Goal: Transaction & Acquisition: Download file/media

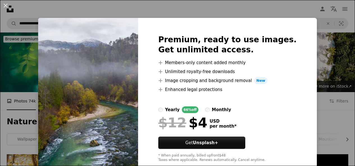
scroll to position [505, 0]
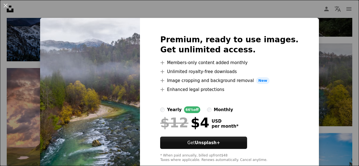
click at [322, 59] on div "An X shape Premium, ready to use images. Get unlimited access. A plus sign Memb…" at bounding box center [179, 83] width 359 height 166
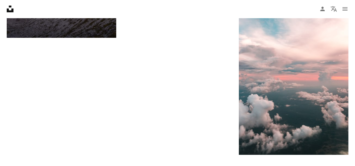
scroll to position [981, 0]
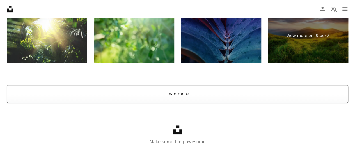
click at [196, 91] on button "Load more" at bounding box center [177, 94] width 341 height 18
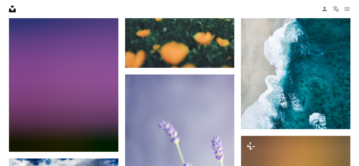
scroll to position [0, 0]
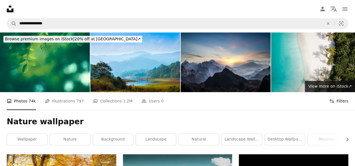
click at [337, 103] on button "Filters Filters" at bounding box center [338, 101] width 19 height 18
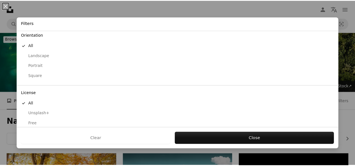
scroll to position [55, 0]
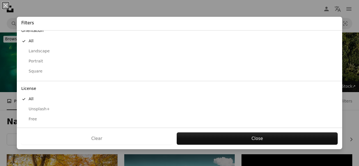
click at [29, 117] on div "Free" at bounding box center [179, 120] width 316 height 6
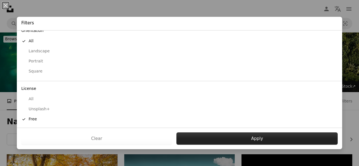
click at [218, 138] on button "Apply" at bounding box center [256, 139] width 161 height 12
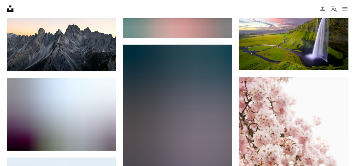
scroll to position [3700, 0]
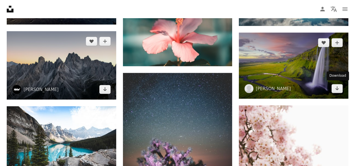
click at [335, 87] on icon "Arrow pointing down" at bounding box center [336, 88] width 4 height 7
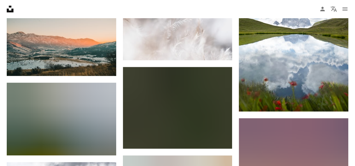
scroll to position [4541, 0]
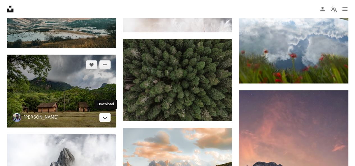
click at [103, 116] on icon "Arrow pointing down" at bounding box center [105, 117] width 4 height 7
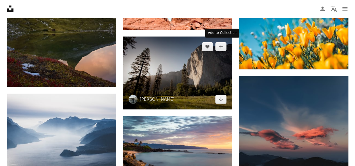
scroll to position [6027, 0]
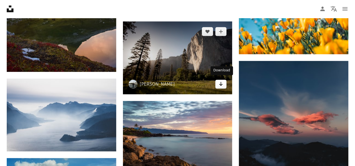
click at [223, 81] on link "Arrow pointing down" at bounding box center [220, 84] width 11 height 9
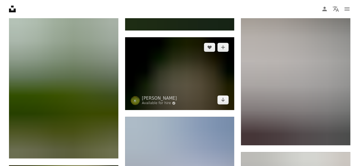
scroll to position [17044, 0]
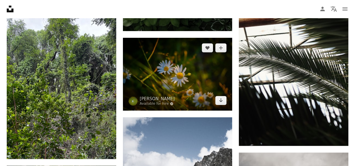
click at [125, 62] on img at bounding box center [177, 74] width 109 height 73
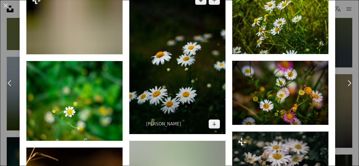
scroll to position [533, 0]
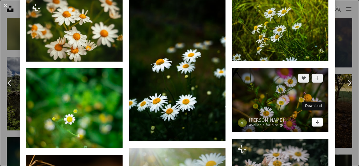
click at [315, 119] on icon "Arrow pointing down" at bounding box center [317, 122] width 4 height 7
